Goal: Communication & Community: Ask a question

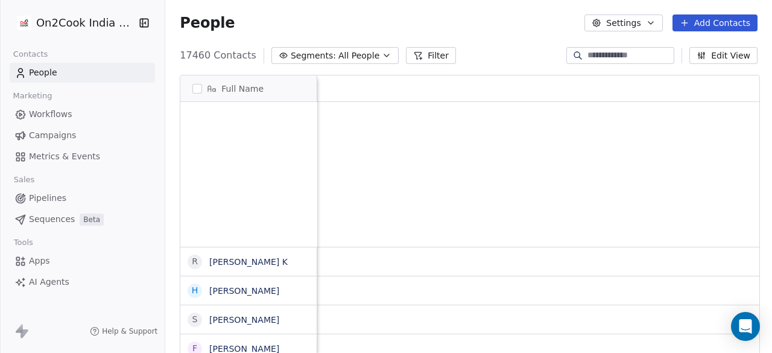
scroll to position [301, 599]
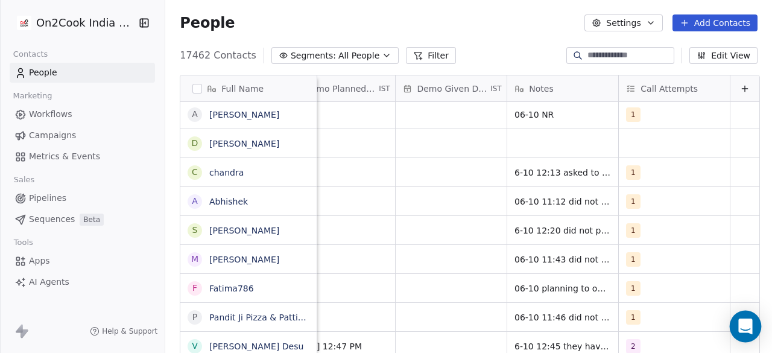
click at [748, 324] on icon "Open Intercom Messenger" at bounding box center [745, 326] width 14 height 16
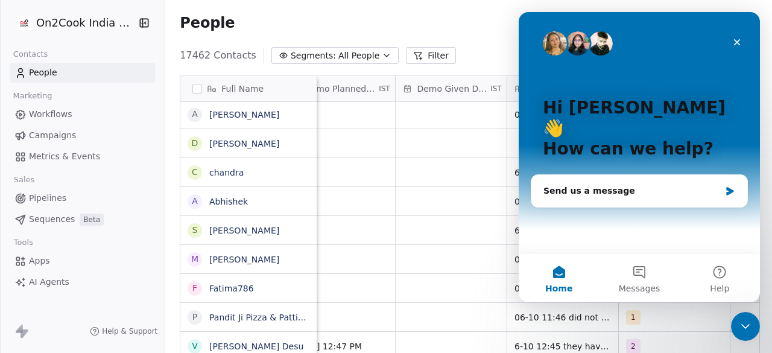
scroll to position [0, 0]
click at [580, 185] on div "Send us a message" at bounding box center [631, 191] width 177 height 13
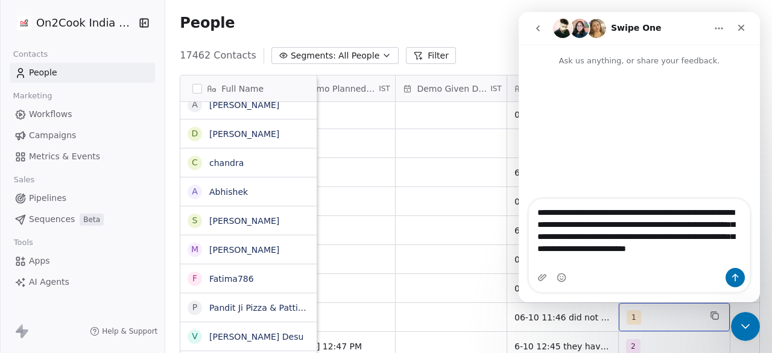
scroll to position [736, 0]
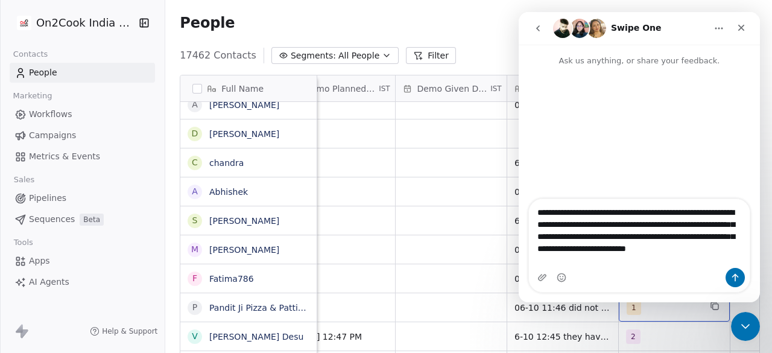
click at [665, 314] on div "1" at bounding box center [674, 307] width 111 height 28
click at [627, 309] on span "1" at bounding box center [634, 307] width 14 height 14
click at [624, 309] on div "1 2 3 4 5 6 7 8 9 10" at bounding box center [685, 334] width 146 height 285
click at [624, 309] on div "5" at bounding box center [685, 320] width 146 height 24
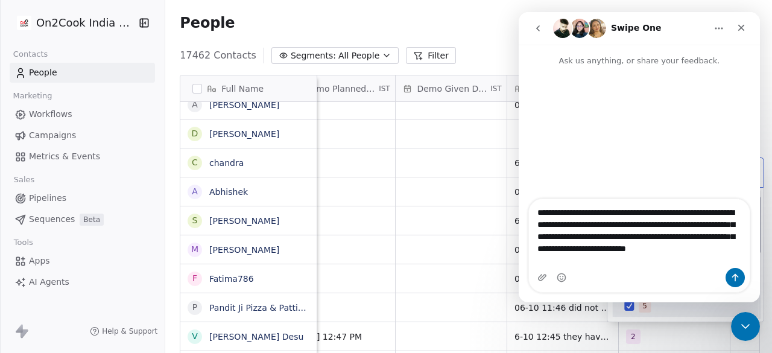
scroll to position [0, 0]
click at [424, 259] on html "On2Cook India Pvt. Ltd. Contacts People Marketing Workflows Campaigns Metrics &…" at bounding box center [386, 176] width 772 height 353
click at [646, 314] on span "5" at bounding box center [653, 307] width 14 height 14
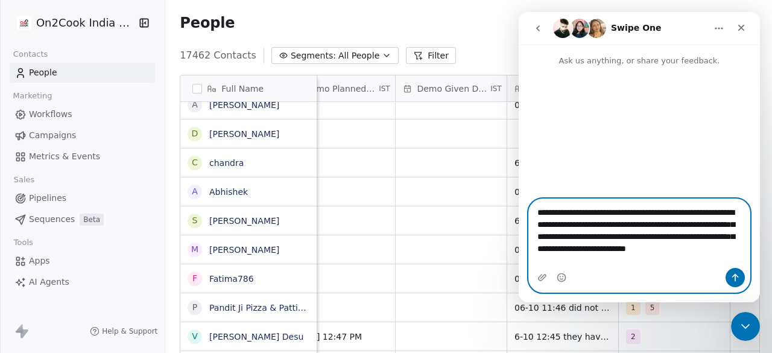
click at [607, 257] on textarea "**********" at bounding box center [639, 233] width 221 height 69
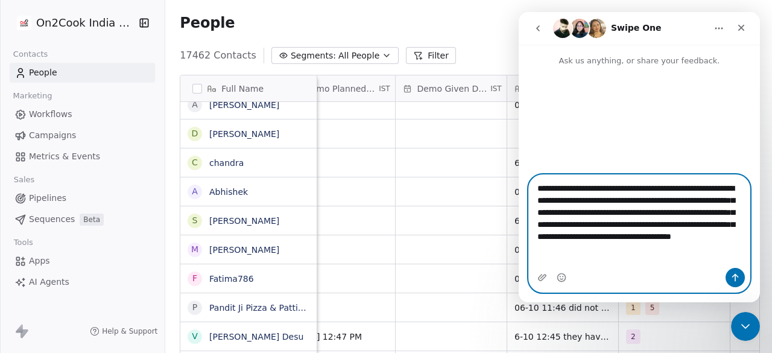
type textarea "**********"
click at [734, 278] on icon "Send a message…" at bounding box center [735, 278] width 10 height 10
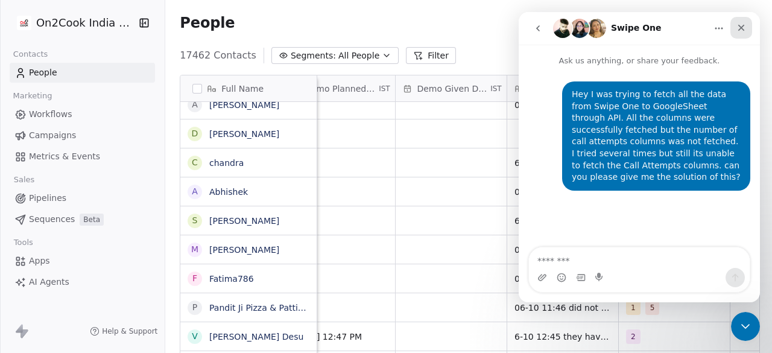
click at [744, 25] on icon "Close" at bounding box center [741, 28] width 7 height 7
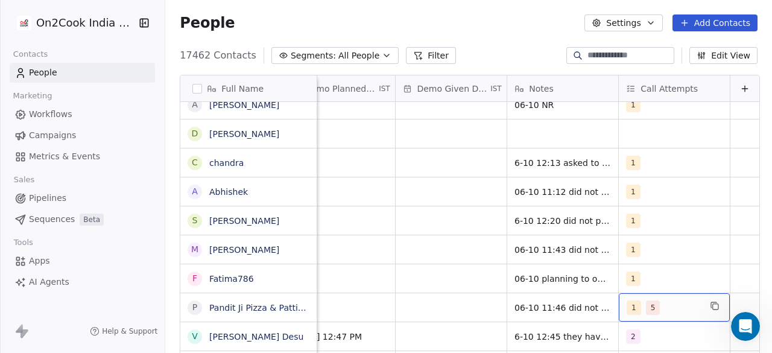
click at [646, 311] on span "5" at bounding box center [653, 307] width 14 height 14
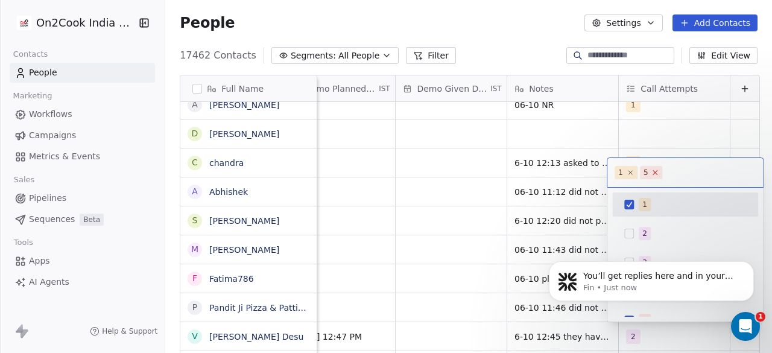
click at [653, 173] on icon at bounding box center [655, 173] width 4 height 4
click at [454, 212] on html "On2Cook India Pvt. Ltd. Contacts People Marketing Workflows Campaigns Metrics &…" at bounding box center [386, 176] width 772 height 353
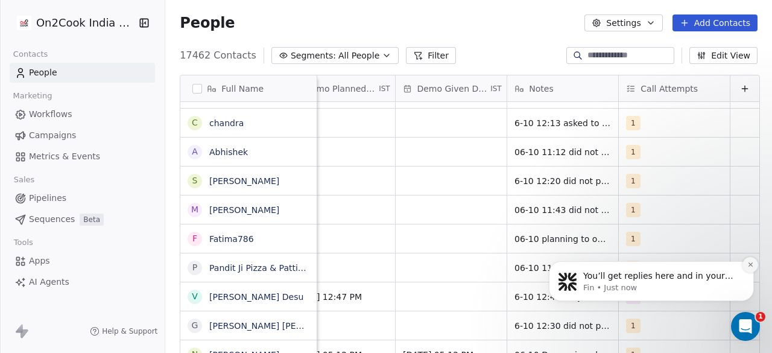
click at [747, 263] on icon "Dismiss notification" at bounding box center [750, 264] width 7 height 7
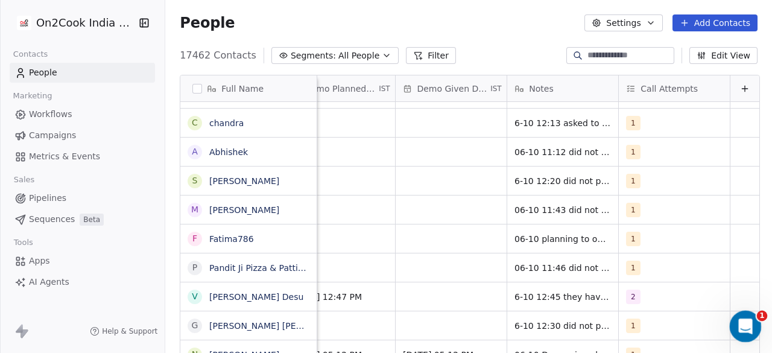
click at [744, 323] on icon "Open Intercom Messenger" at bounding box center [743, 325] width 8 height 10
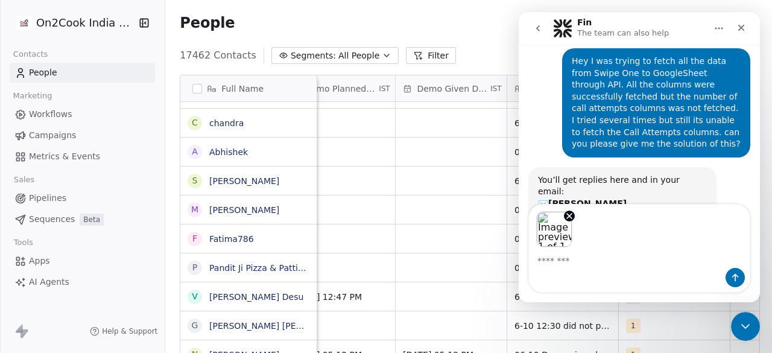
scroll to position [76, 0]
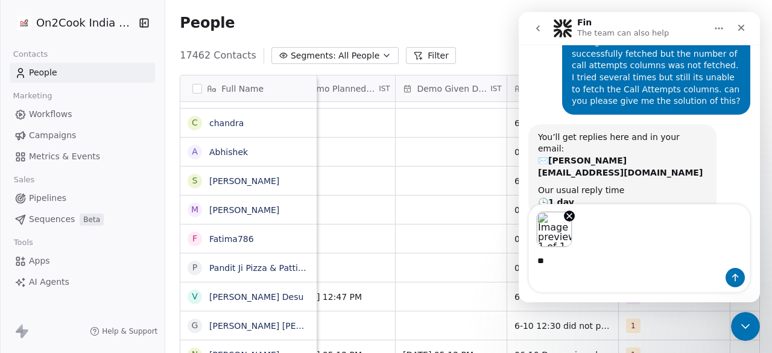
type textarea "*"
click at [639, 261] on textarea "**********" at bounding box center [639, 257] width 221 height 21
type textarea "**********"
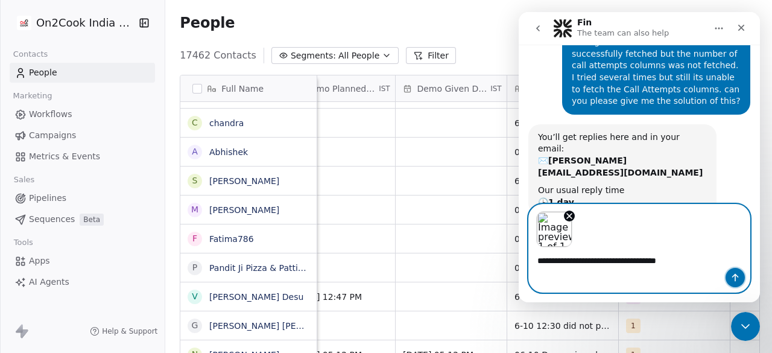
click at [733, 274] on icon "Send a message…" at bounding box center [735, 278] width 10 height 10
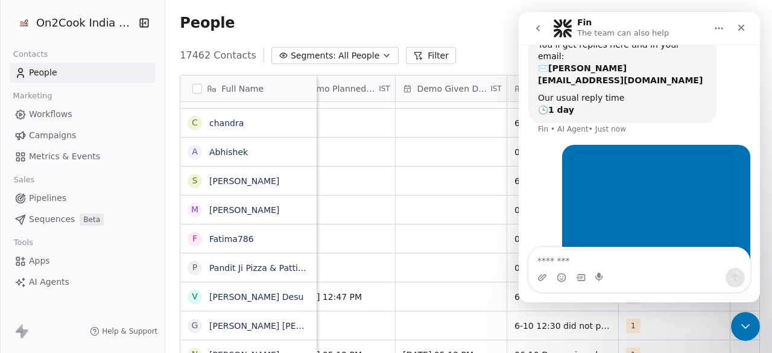
scroll to position [169, 0]
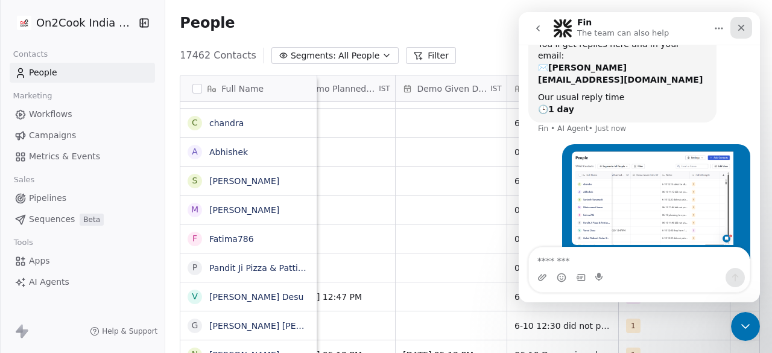
click at [747, 26] on div "Close" at bounding box center [741, 28] width 22 height 22
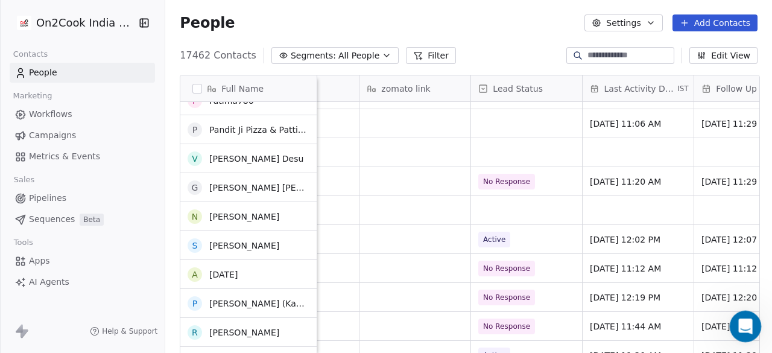
scroll to position [659, 0]
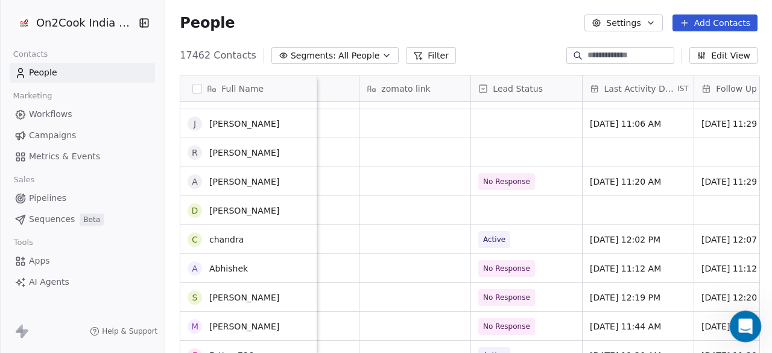
click at [741, 323] on icon "Open Intercom Messenger" at bounding box center [744, 325] width 20 height 20
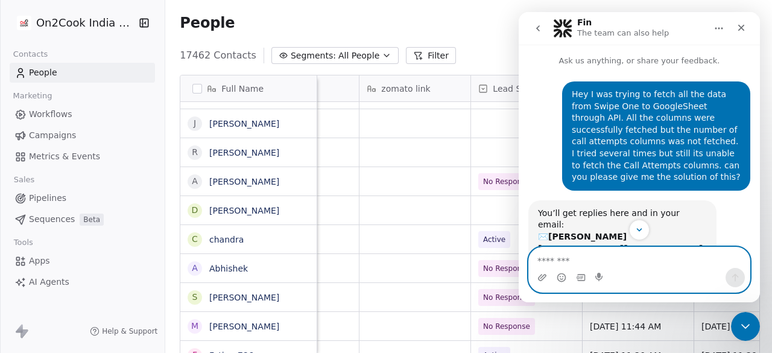
scroll to position [169, 0]
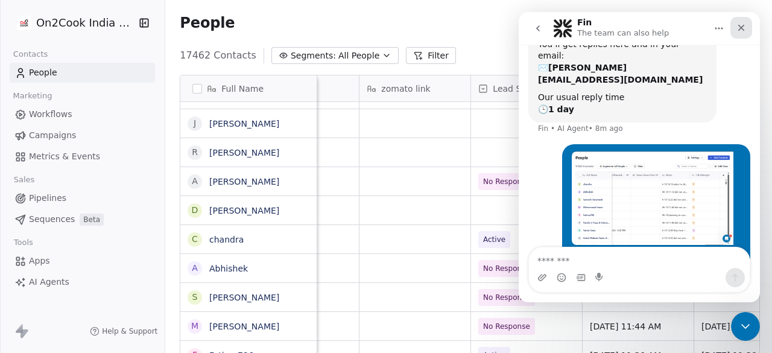
click at [747, 27] on div "Close" at bounding box center [741, 28] width 22 height 22
